Goal: Entertainment & Leisure: Consume media (video, audio)

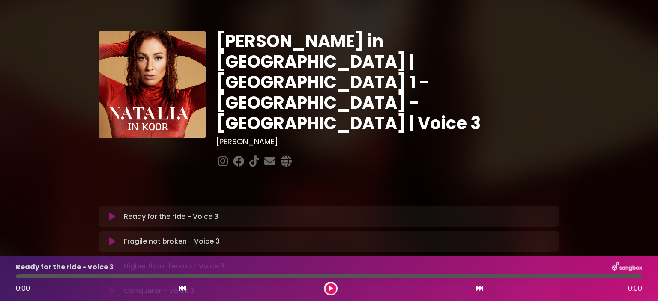
click at [111, 212] on icon at bounding box center [112, 216] width 6 height 9
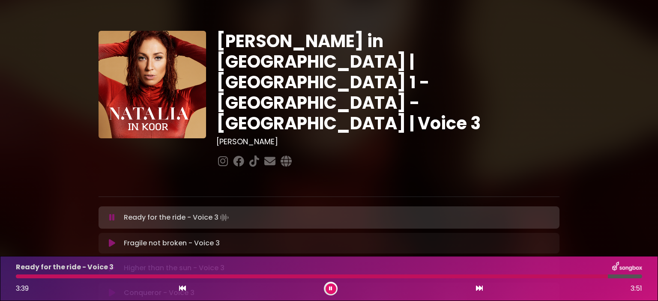
click at [328, 287] on button at bounding box center [331, 289] width 11 height 11
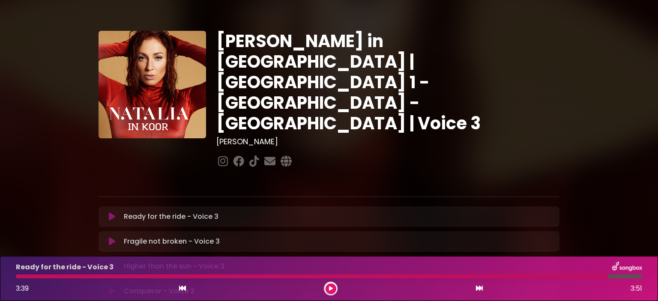
click at [104, 237] on button at bounding box center [112, 241] width 17 height 9
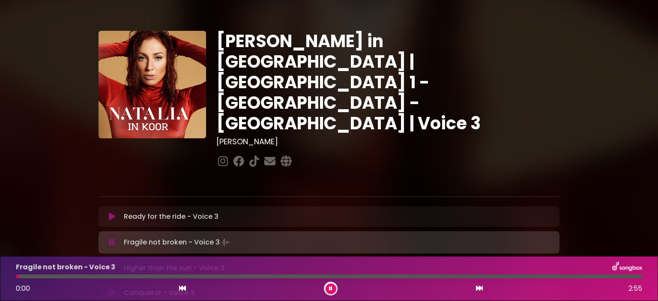
click at [108, 212] on button at bounding box center [112, 216] width 17 height 9
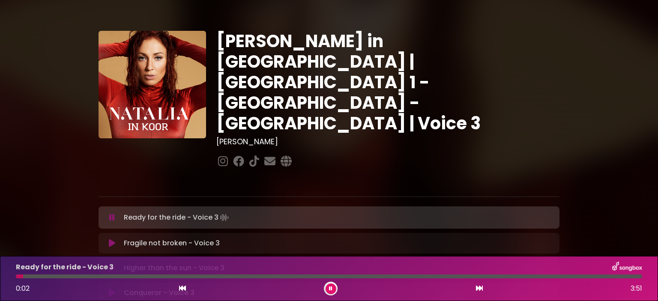
click at [393, 276] on div at bounding box center [329, 277] width 626 height 4
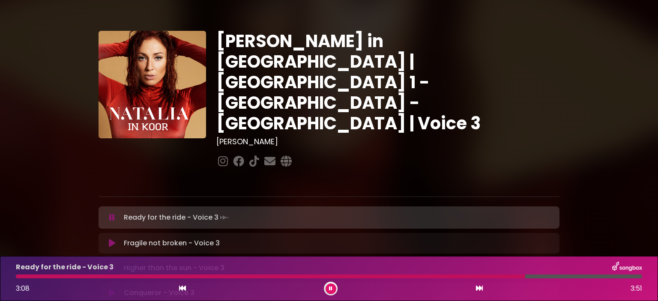
click at [393, 276] on div at bounding box center [270, 277] width 509 height 4
click at [326, 286] on button at bounding box center [331, 289] width 11 height 11
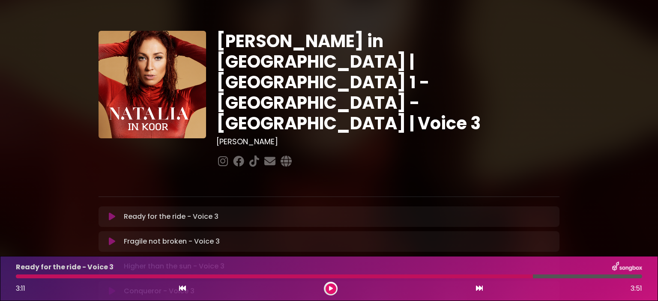
click at [445, 278] on div at bounding box center [274, 277] width 517 height 4
click at [445, 275] on div at bounding box center [274, 277] width 517 height 4
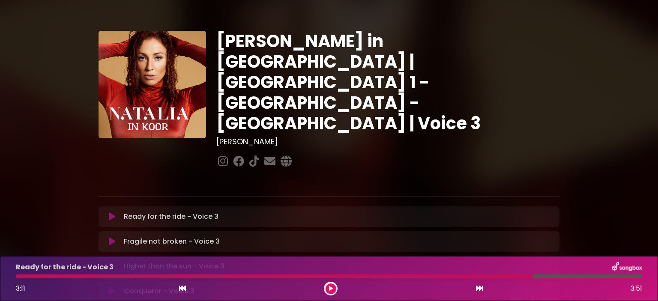
click at [445, 275] on div at bounding box center [274, 277] width 517 height 4
click at [530, 278] on div at bounding box center [274, 277] width 517 height 4
click at [459, 276] on div at bounding box center [274, 277] width 517 height 4
click at [330, 283] on div at bounding box center [331, 289] width 14 height 14
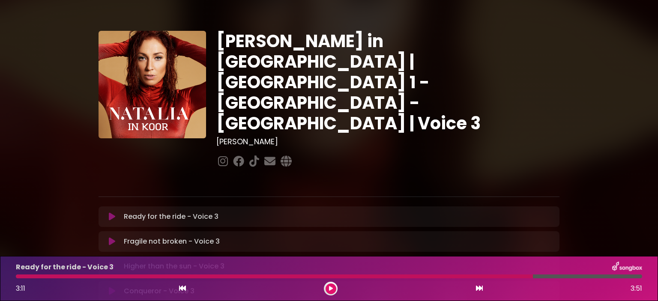
click at [331, 286] on icon at bounding box center [331, 288] width 4 height 5
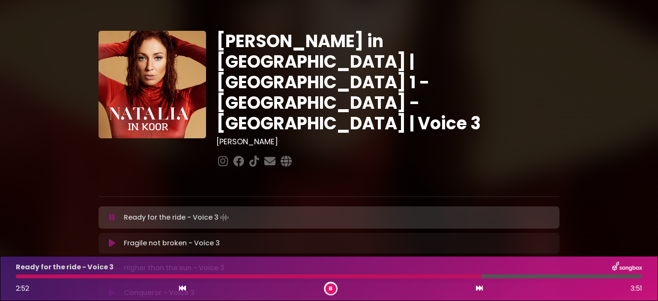
click at [413, 278] on div at bounding box center [249, 277] width 466 height 4
click at [332, 288] on icon at bounding box center [330, 288] width 3 height 5
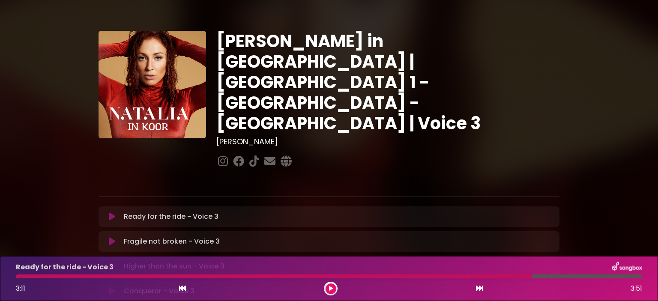
click at [111, 237] on icon at bounding box center [112, 241] width 6 height 9
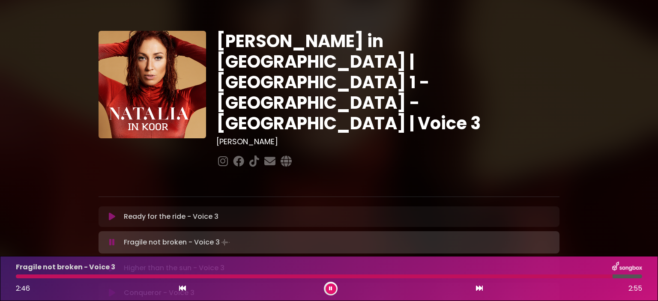
click at [335, 288] on button at bounding box center [331, 289] width 11 height 11
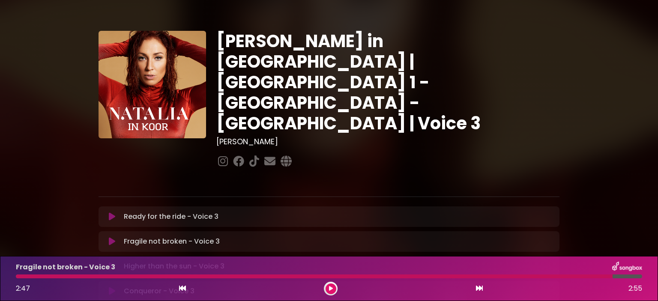
click at [113, 262] on icon at bounding box center [112, 266] width 6 height 9
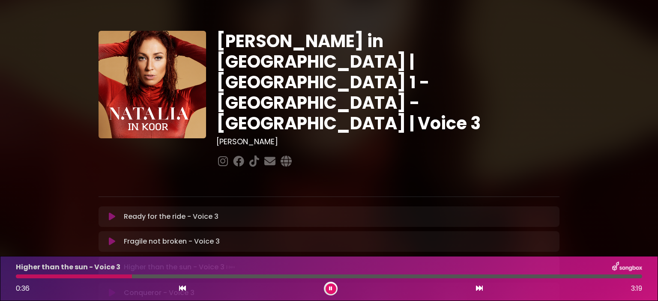
click at [19, 276] on div at bounding box center [74, 277] width 116 height 4
click at [43, 277] on div at bounding box center [329, 277] width 626 height 4
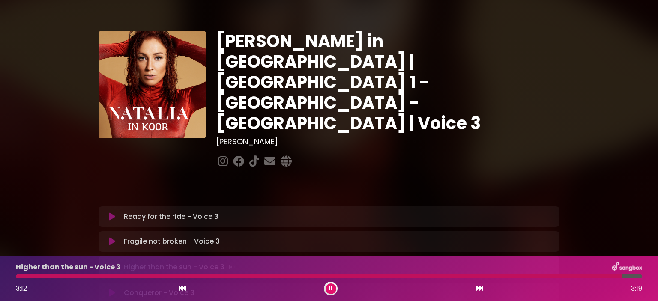
click at [24, 275] on div at bounding box center [319, 277] width 607 height 4
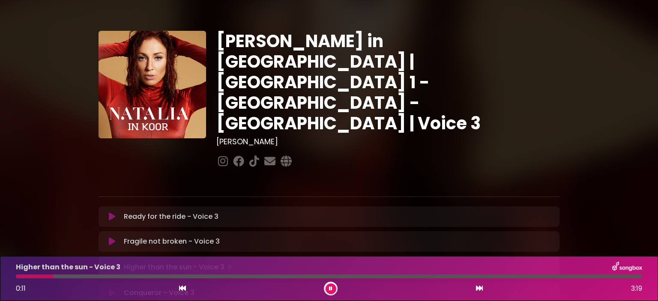
click at [63, 275] on div at bounding box center [329, 277] width 626 height 4
click at [72, 275] on div at bounding box center [329, 277] width 626 height 4
click at [72, 275] on div at bounding box center [72, 277] width 112 height 4
click at [87, 278] on div at bounding box center [71, 277] width 110 height 4
click at [335, 275] on div at bounding box center [329, 277] width 626 height 4
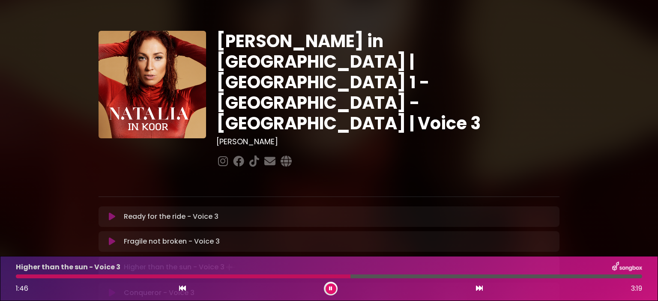
click at [302, 273] on div "Higher than the sun - Voice 3 1:46 3:19" at bounding box center [329, 279] width 637 height 34
click at [302, 276] on div at bounding box center [185, 277] width 339 height 4
click at [454, 276] on div at bounding box center [329, 277] width 626 height 4
click at [416, 279] on div "Higher than the sun - Voice 3 2:30 3:19" at bounding box center [329, 279] width 637 height 34
click at [435, 275] on div at bounding box center [257, 277] width 483 height 4
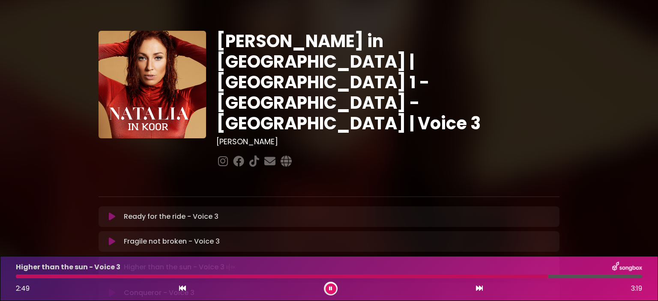
click at [334, 284] on button at bounding box center [331, 289] width 11 height 11
drag, startPoint x: 580, startPoint y: 202, endPoint x: 579, endPoint y: 214, distance: 12.5
click at [579, 214] on div "Natalia in Koor | Antwerpen 1 - Gent - Leuven | Voice 3 Hans Primusz ×" at bounding box center [328, 262] width 565 height 505
click at [517, 170] on div at bounding box center [328, 178] width 471 height 17
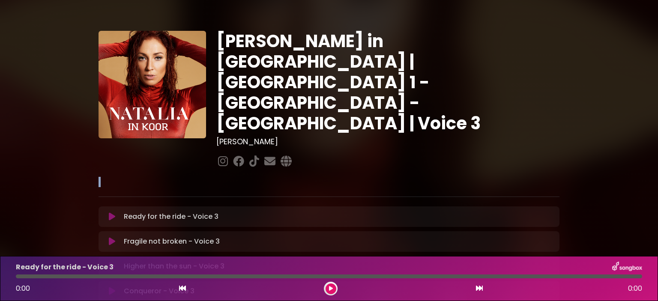
drag, startPoint x: 651, startPoint y: 96, endPoint x: 651, endPoint y: 143, distance: 47.1
click at [651, 143] on div "[PERSON_NAME] in [GEOGRAPHIC_DATA] | [GEOGRAPHIC_DATA] 1 - [GEOGRAPHIC_DATA] - …" at bounding box center [329, 262] width 658 height 505
click at [476, 287] on icon at bounding box center [479, 288] width 7 height 7
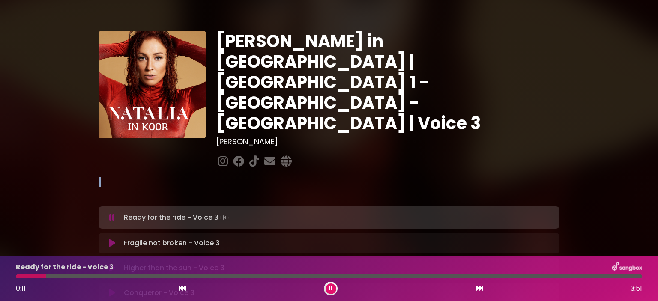
click at [481, 287] on icon at bounding box center [479, 288] width 7 height 7
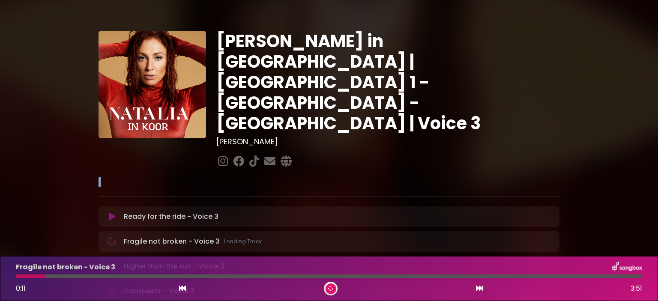
click at [481, 287] on icon at bounding box center [479, 288] width 7 height 7
click at [330, 284] on button at bounding box center [331, 289] width 11 height 11
click at [331, 284] on button at bounding box center [331, 289] width 11 height 11
